Goal: Task Accomplishment & Management: Complete application form

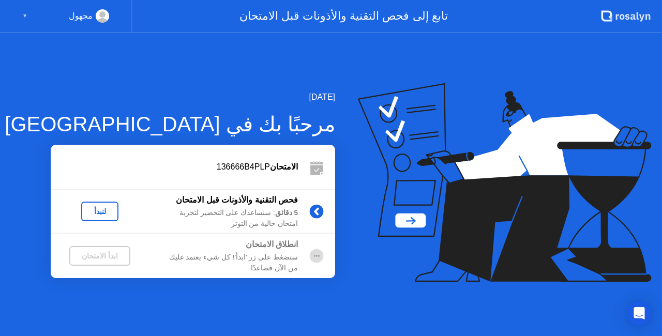
click at [89, 210] on div "لنبدأ" at bounding box center [99, 212] width 29 height 8
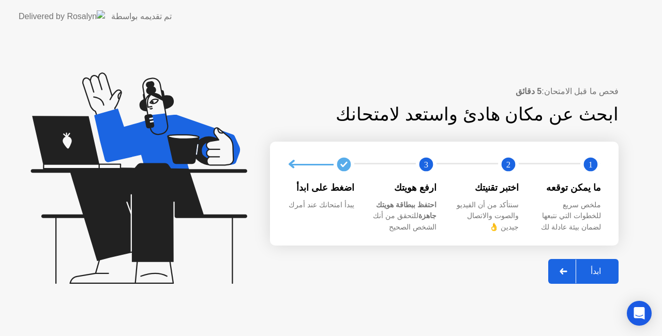
click at [568, 273] on icon at bounding box center [564, 272] width 8 height 6
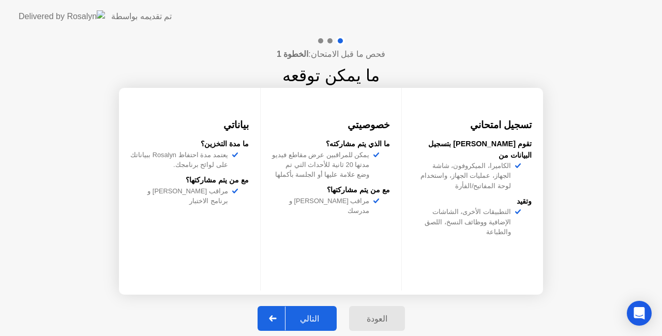
click at [569, 273] on div "فحص ما قبل الامتحان: الخطوة 1 ما يمكن توقعه تسجيل امتحاني تقوم [PERSON_NAME] بت…" at bounding box center [331, 189] width 662 height 313
click at [315, 312] on button "التالي" at bounding box center [297, 318] width 79 height 25
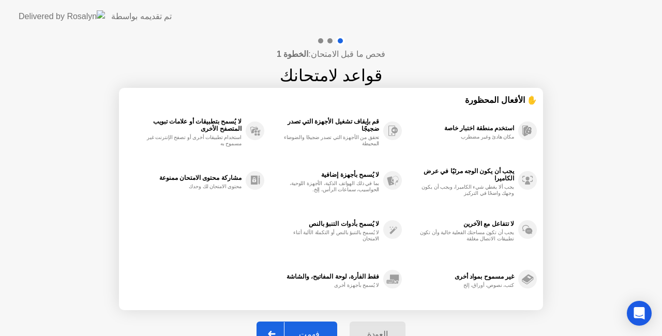
click at [314, 333] on div "فهمت" at bounding box center [310, 335] width 50 height 10
select select "**********"
select select "*******"
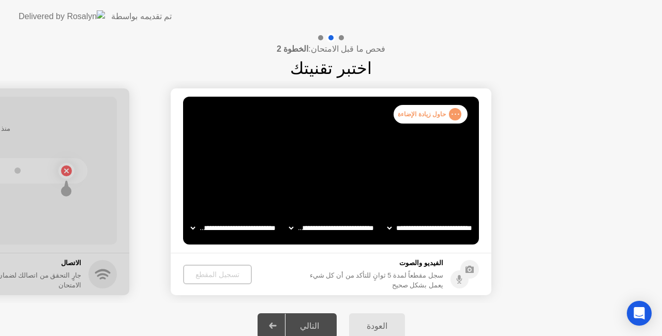
click at [161, 318] on div "العودة التالي" at bounding box center [331, 326] width 662 height 46
click at [375, 323] on div "العودة" at bounding box center [377, 326] width 50 height 10
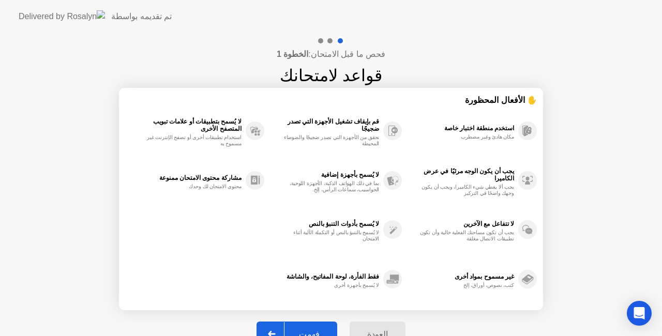
click at [366, 330] on div "العودة" at bounding box center [378, 335] width 50 height 10
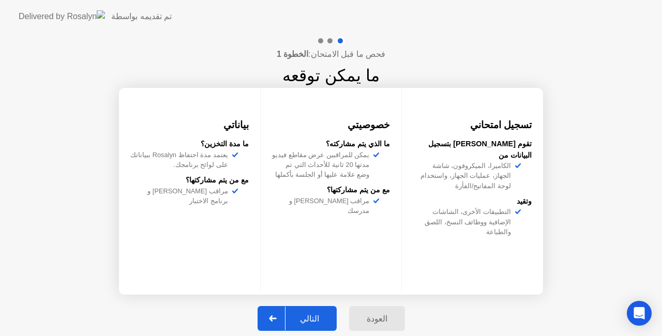
click at [282, 324] on div at bounding box center [273, 319] width 25 height 24
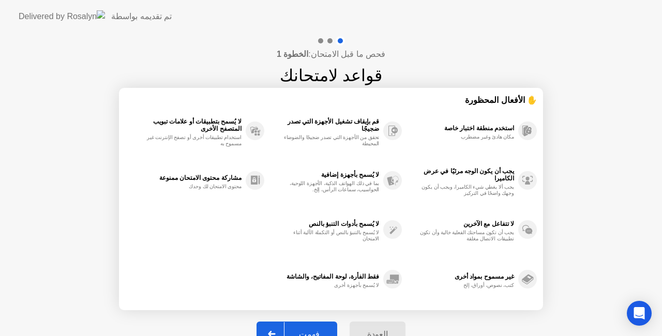
click at [282, 324] on div at bounding box center [272, 334] width 25 height 24
select select "**********"
select select "*******"
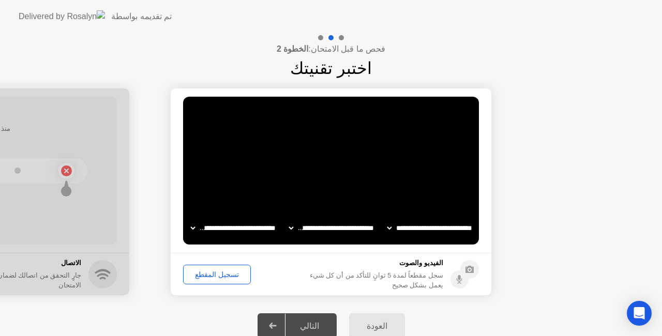
click at [222, 275] on div "تسجيل المقطع" at bounding box center [217, 275] width 61 height 8
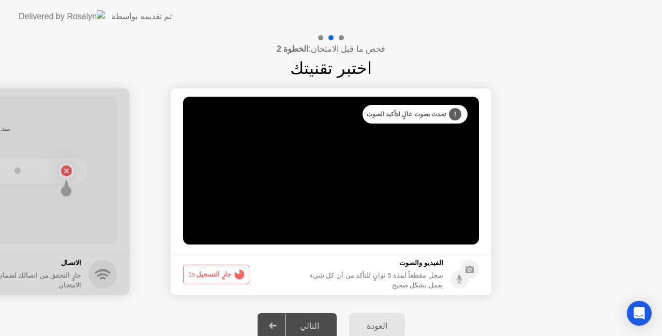
click at [222, 275] on button "جارٍ التسجيل 1s" at bounding box center [216, 275] width 66 height 20
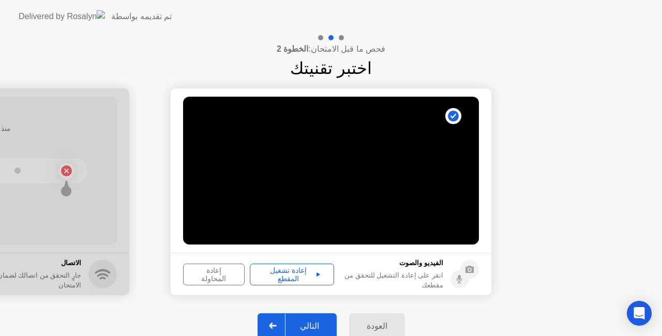
click at [276, 274] on div "إعادة تشغيل المقطع" at bounding box center [292, 275] width 77 height 17
click at [324, 327] on div "التالي" at bounding box center [310, 326] width 48 height 10
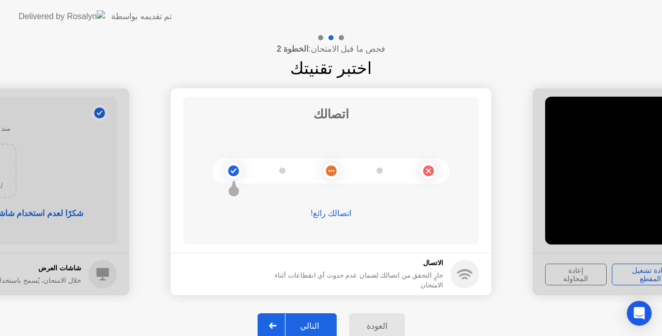
click at [318, 327] on div "التالي" at bounding box center [310, 326] width 48 height 10
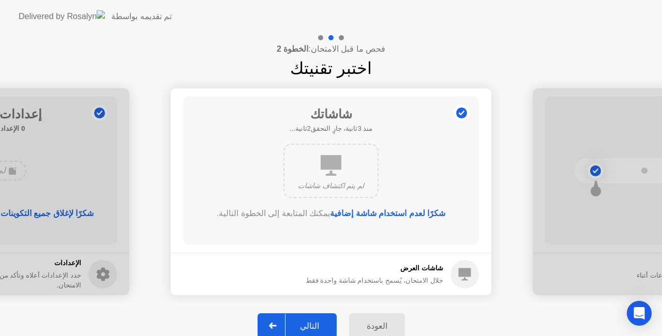
click at [318, 327] on div "التالي" at bounding box center [310, 326] width 48 height 10
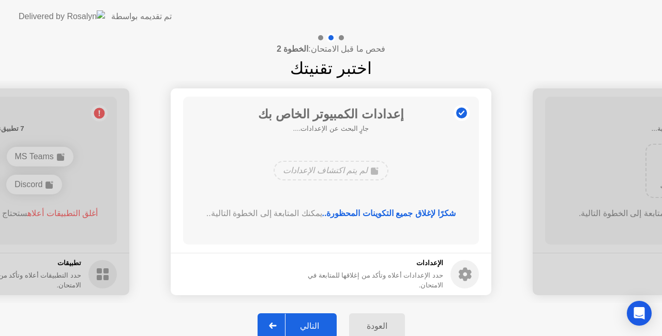
click at [318, 327] on div "التالي" at bounding box center [310, 326] width 48 height 10
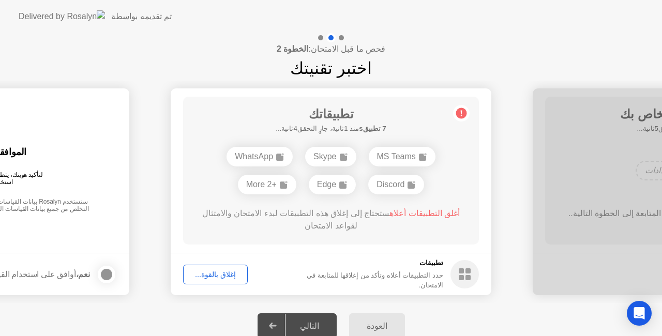
click at [218, 278] on div "إغلاق بالقوة..." at bounding box center [215, 275] width 57 height 8
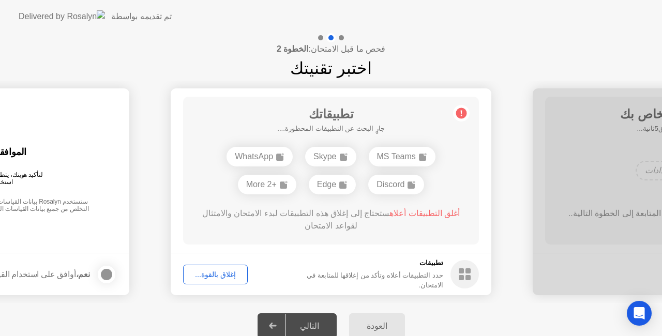
click at [466, 280] on circle at bounding box center [465, 274] width 28 height 28
click at [207, 271] on div "إغلاق بالقوة..." at bounding box center [215, 275] width 57 height 8
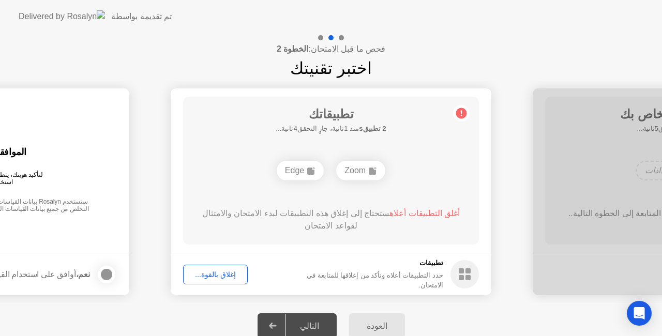
click at [374, 171] on rect at bounding box center [372, 171] width 7 height 7
click at [296, 174] on div "Edge" at bounding box center [300, 171] width 47 height 20
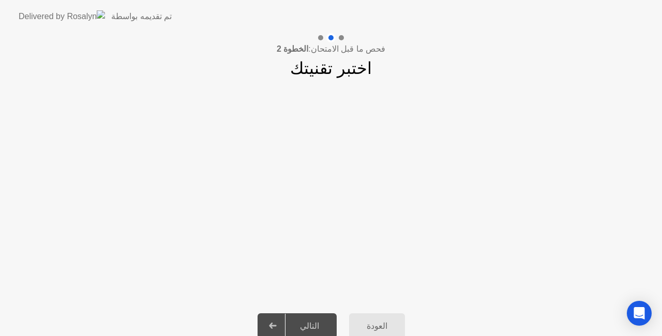
click at [314, 329] on div "التالي" at bounding box center [310, 326] width 48 height 10
click at [377, 329] on div "العودة" at bounding box center [377, 326] width 50 height 10
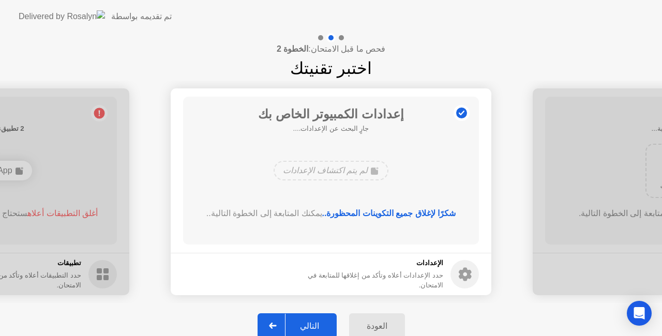
click at [377, 329] on div "العودة" at bounding box center [377, 326] width 50 height 10
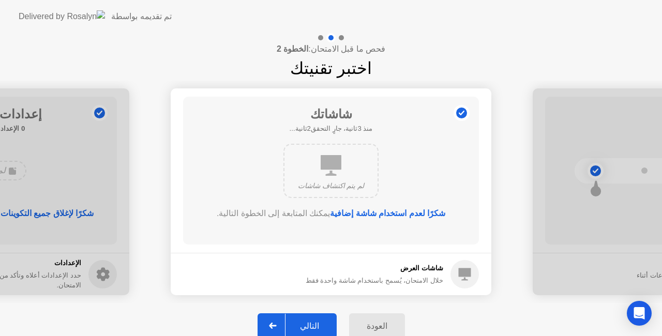
click at [319, 321] on div "التالي" at bounding box center [310, 326] width 48 height 10
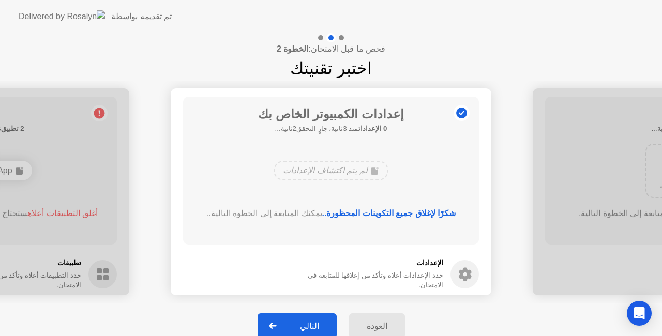
click at [311, 321] on div "التالي" at bounding box center [310, 326] width 48 height 10
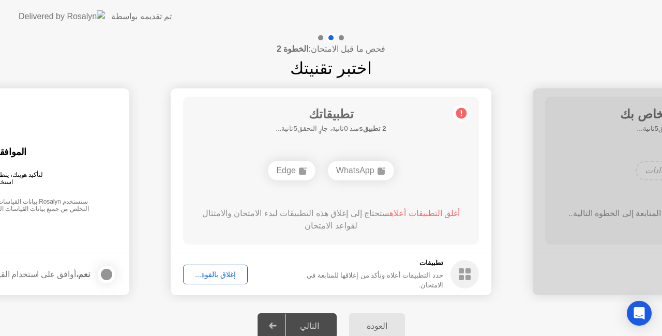
click at [209, 272] on div "إغلاق بالقوة..." at bounding box center [215, 275] width 57 height 8
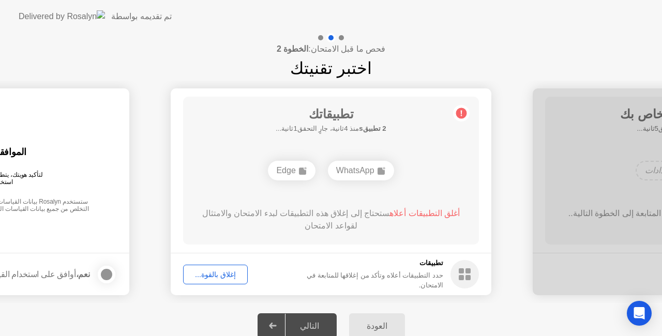
click at [210, 273] on div "إغلاق بالقوة..." at bounding box center [215, 275] width 57 height 8
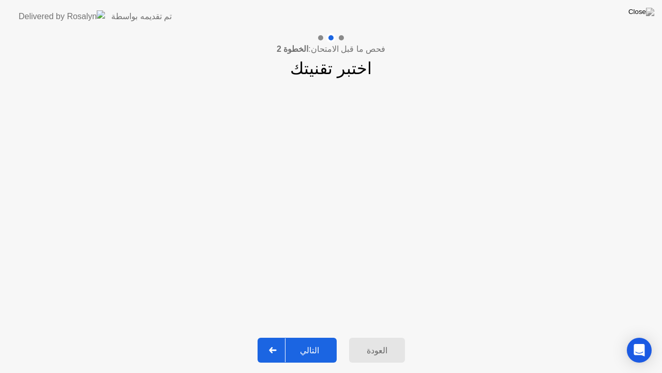
click at [312, 336] on div "التالي" at bounding box center [310, 350] width 48 height 10
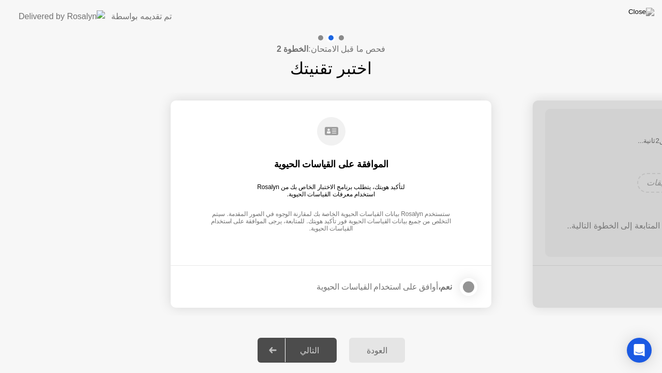
click at [322, 336] on div "التالي" at bounding box center [310, 350] width 48 height 10
click at [470, 288] on div at bounding box center [469, 287] width 12 height 12
click at [316, 336] on div "التالي" at bounding box center [310, 350] width 48 height 10
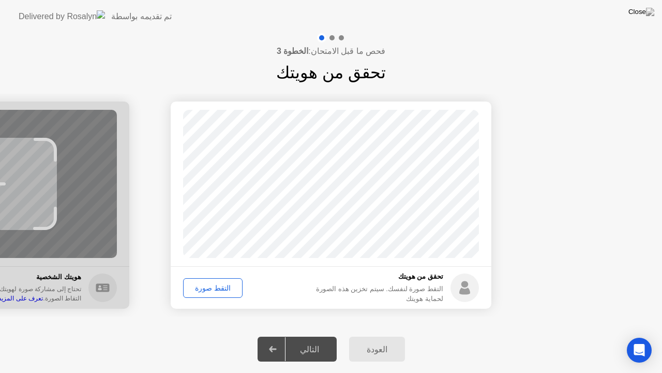
click at [206, 291] on div "التقط صورة" at bounding box center [213, 288] width 52 height 8
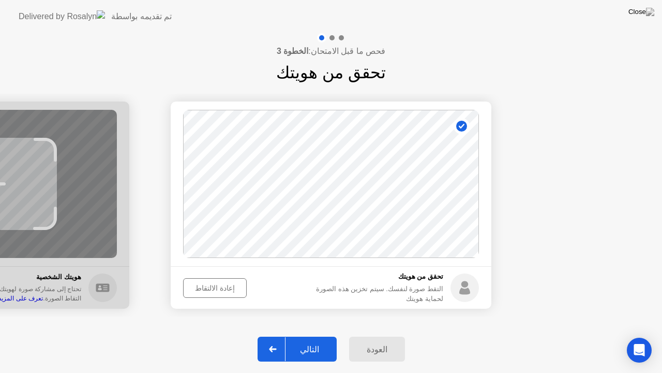
click at [308, 336] on div "التالي" at bounding box center [310, 349] width 48 height 10
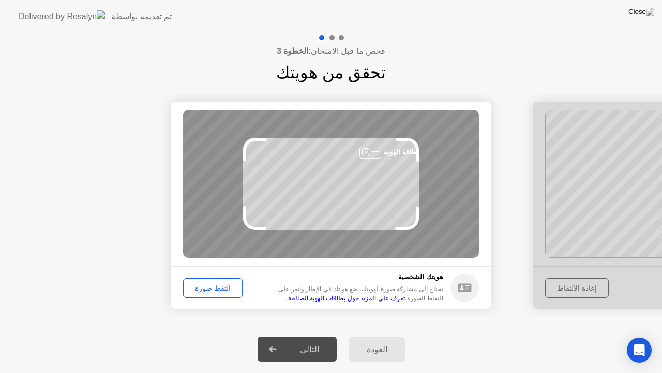
click at [204, 302] on footer "[PERSON_NAME]ك الشخصية تحتاج إلى مشاركة صورة لهويتك. ضع هويتك في الإطار وانقر ع…" at bounding box center [331, 287] width 321 height 42
click at [205, 292] on div "التقط صورة" at bounding box center [213, 288] width 52 height 8
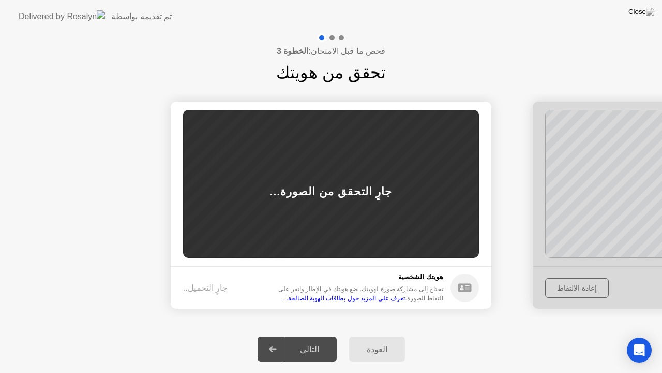
click at [205, 292] on div "جارٍ التحميل.." at bounding box center [205, 288] width 45 height 12
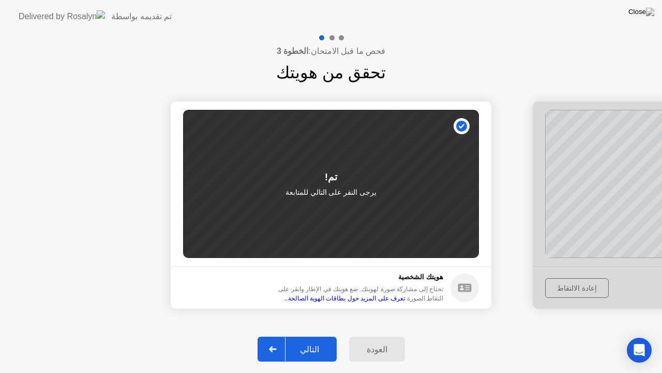
click at [308, 336] on div "التالي" at bounding box center [310, 349] width 48 height 10
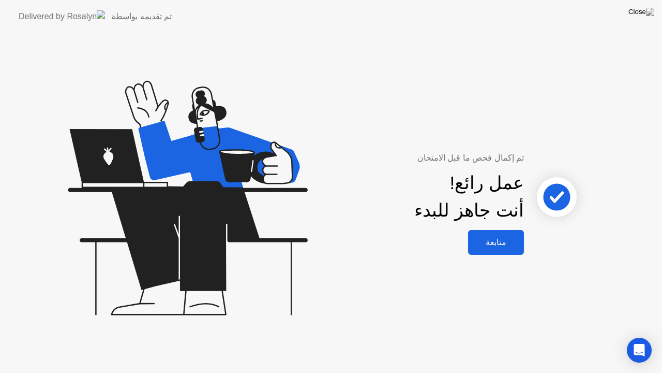
click at [497, 250] on button "متابعة" at bounding box center [496, 242] width 56 height 25
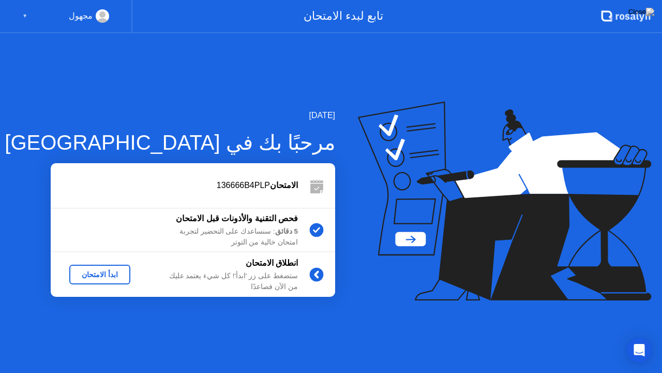
click at [142, 282] on div "ابدأ الامتحان" at bounding box center [100, 274] width 98 height 20
click at [97, 281] on button "ابدأ الامتحان" at bounding box center [99, 274] width 61 height 20
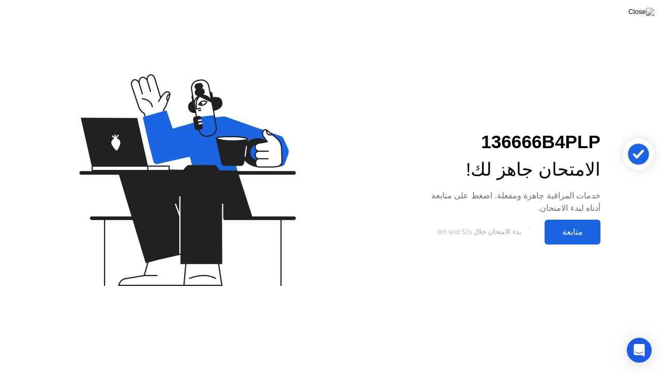
click at [578, 229] on div "متابعة" at bounding box center [573, 232] width 50 height 10
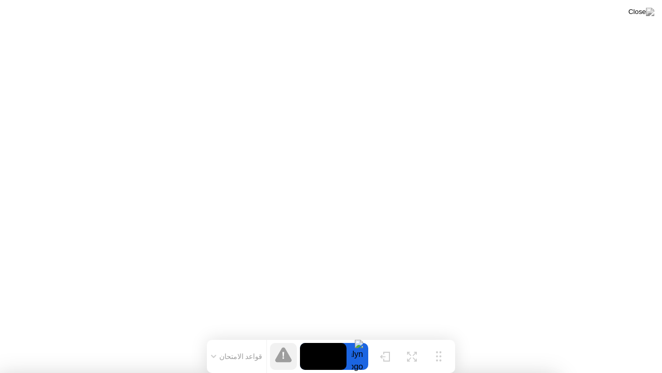
click at [259, 336] on div at bounding box center [331, 373] width 662 height 0
